Goal: Task Accomplishment & Management: Use online tool/utility

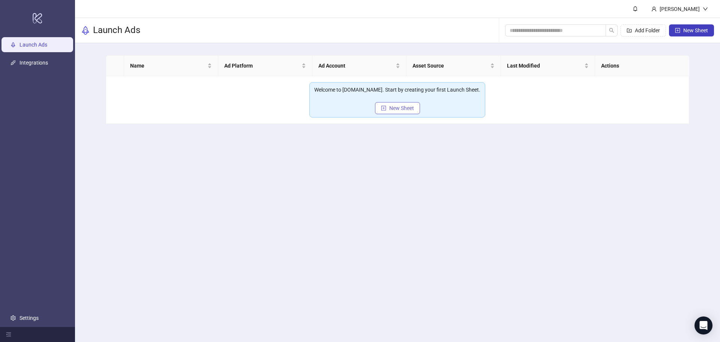
click at [407, 106] on span "New Sheet" at bounding box center [401, 108] width 25 height 6
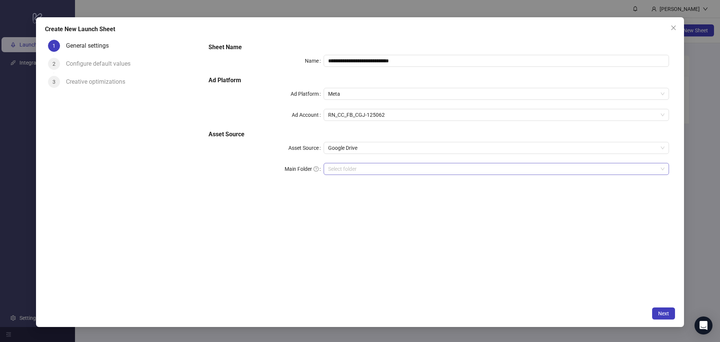
click at [397, 174] on input "Main Folder" at bounding box center [493, 168] width 330 height 11
click at [435, 146] on span "Google Drive" at bounding box center [496, 147] width 336 height 11
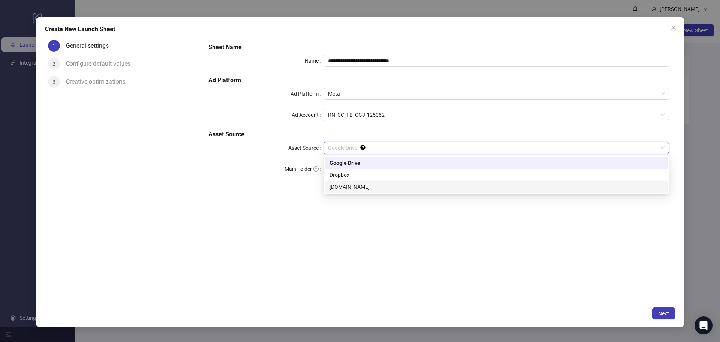
click at [423, 182] on div "[DOMAIN_NAME]" at bounding box center [496, 187] width 342 height 12
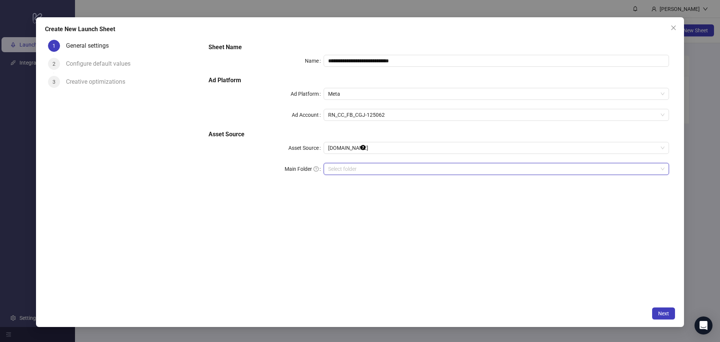
click at [413, 170] on input "search" at bounding box center [493, 168] width 330 height 11
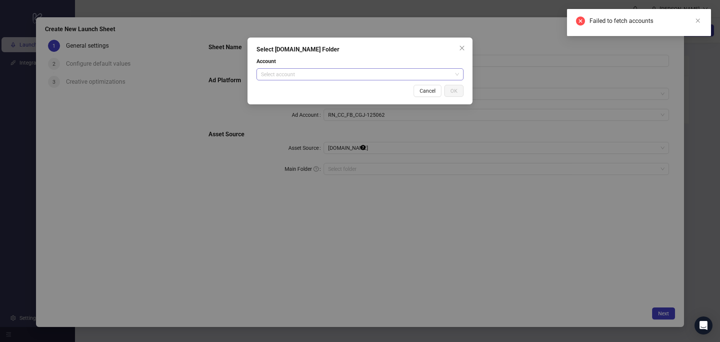
click at [389, 74] on input "search" at bounding box center [356, 74] width 191 height 11
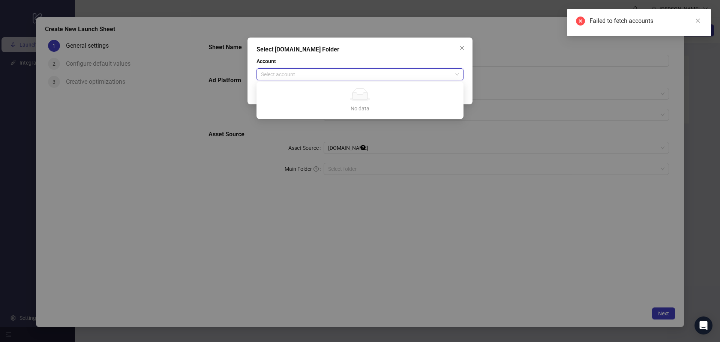
drag, startPoint x: 484, startPoint y: 183, endPoint x: 647, endPoint y: 169, distance: 163.4
click at [488, 184] on div "Select [DOMAIN_NAME] Folder Account Select account Cancel OK" at bounding box center [360, 171] width 720 height 342
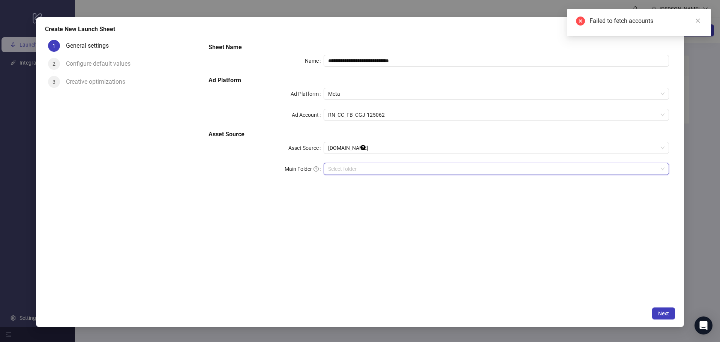
click at [698, 168] on div "**********" at bounding box center [360, 171] width 720 height 342
click at [694, 20] on div "Failed to fetch accounts" at bounding box center [639, 22] width 144 height 27
click at [696, 21] on icon "close" at bounding box center [697, 20] width 5 height 5
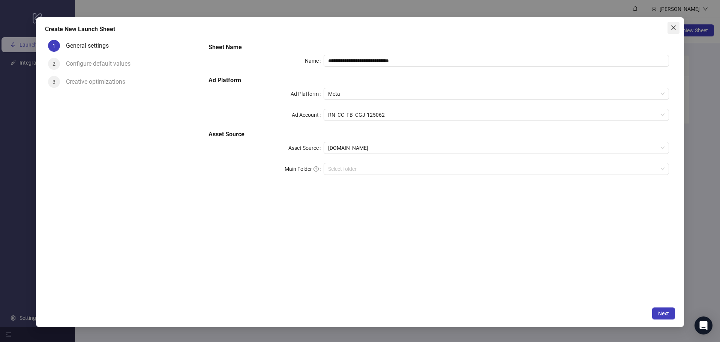
click at [671, 26] on icon "close" at bounding box center [674, 28] width 6 height 6
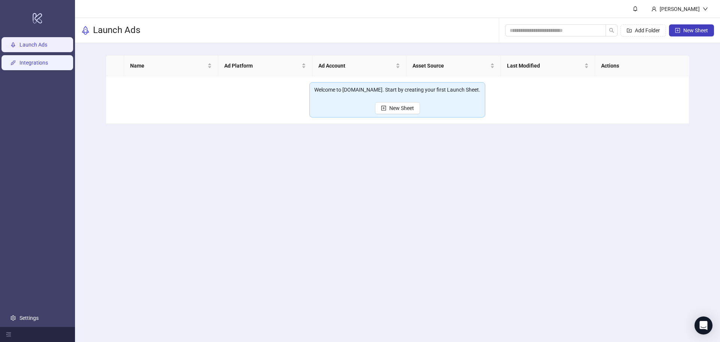
click at [48, 62] on link "Integrations" at bounding box center [34, 63] width 29 height 6
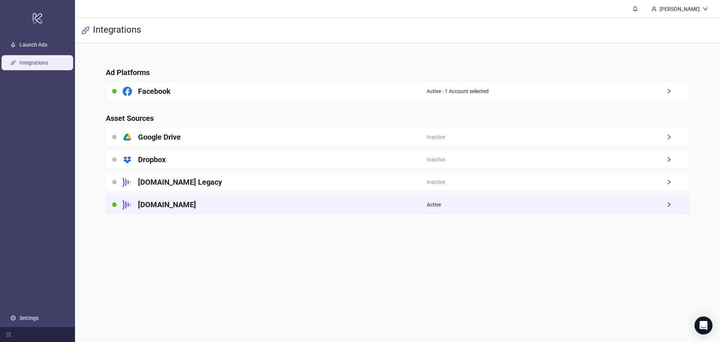
click at [313, 200] on div "[DOMAIN_NAME]" at bounding box center [266, 204] width 321 height 19
